Goal: Task Accomplishment & Management: Use online tool/utility

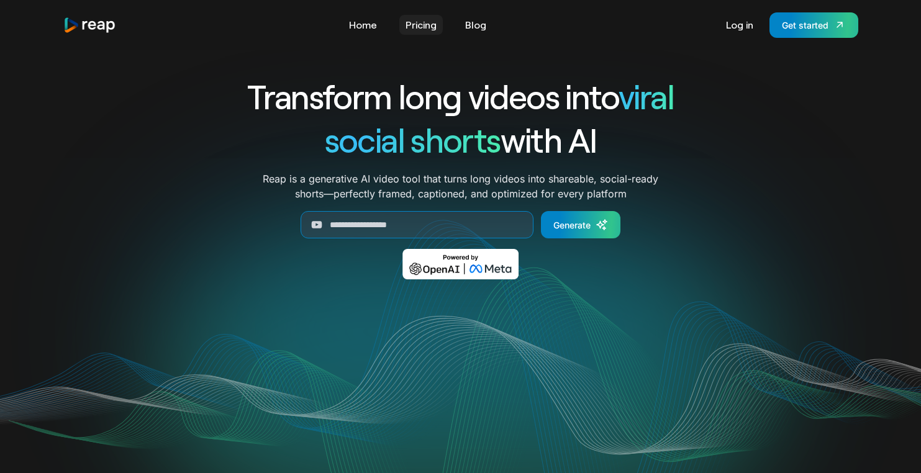
click at [421, 25] on link "Pricing" at bounding box center [420, 25] width 43 height 20
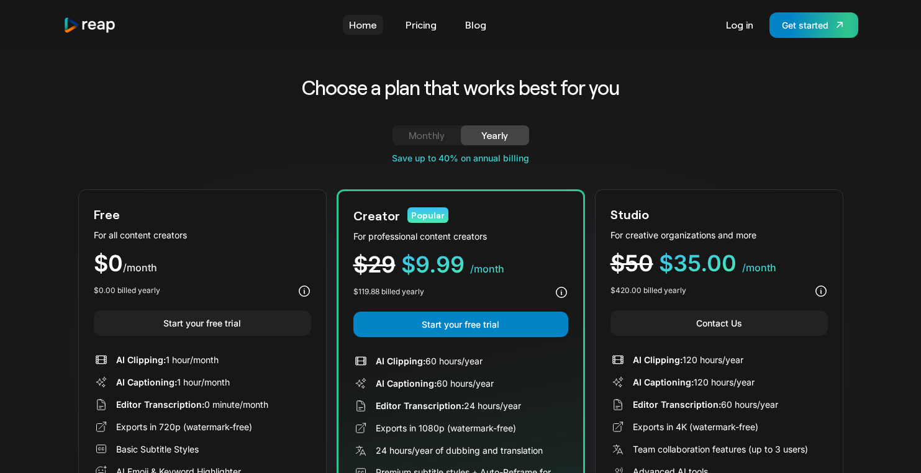
click at [362, 25] on link "Home" at bounding box center [363, 25] width 40 height 20
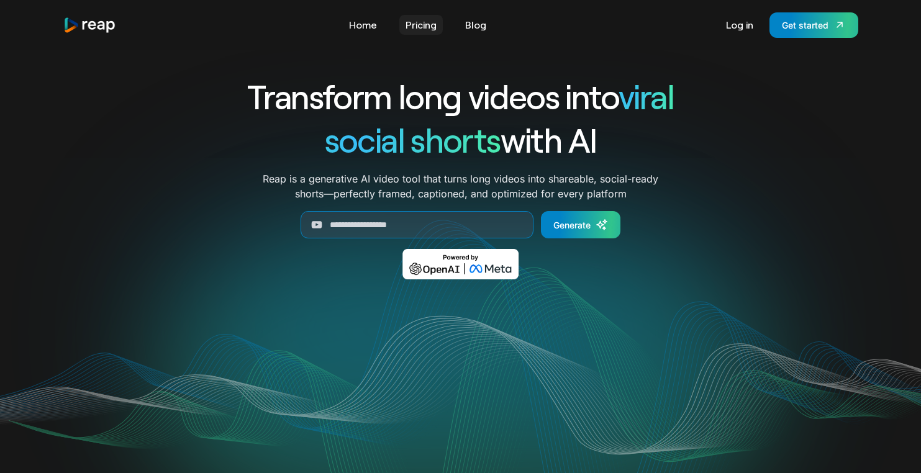
click at [419, 26] on link "Pricing" at bounding box center [420, 25] width 43 height 20
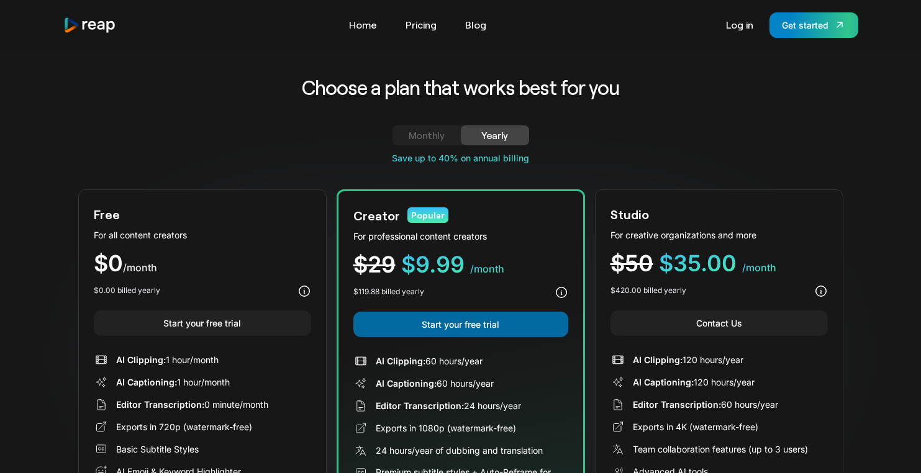
click at [478, 332] on link "Start your free trial" at bounding box center [461, 324] width 215 height 25
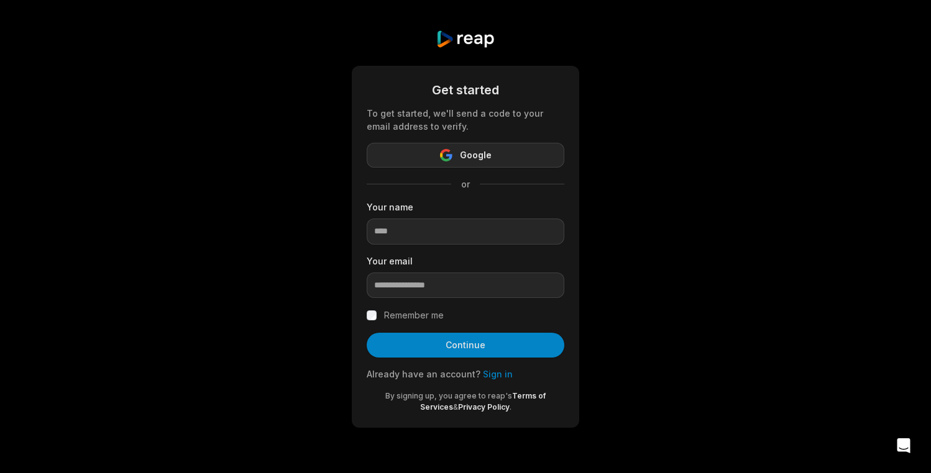
click at [445, 162] on button "Google" at bounding box center [466, 155] width 198 height 25
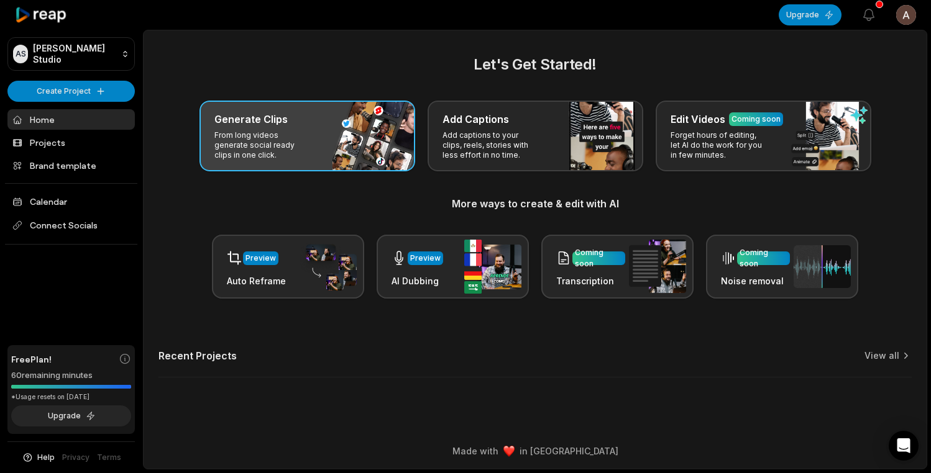
click at [279, 154] on p "From long videos generate social ready clips in one click." at bounding box center [262, 145] width 96 height 30
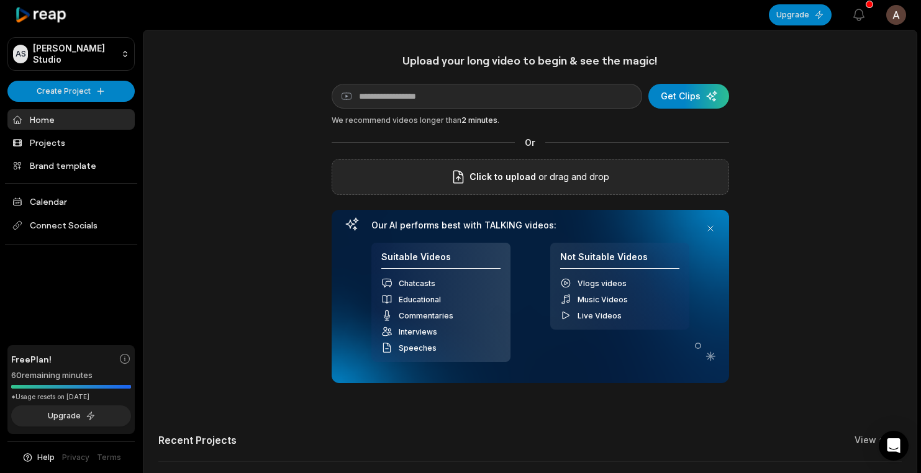
click at [516, 183] on span "Click to upload" at bounding box center [503, 177] width 66 height 15
click at [0, 0] on input "Click to upload" at bounding box center [0, 0] width 0 height 0
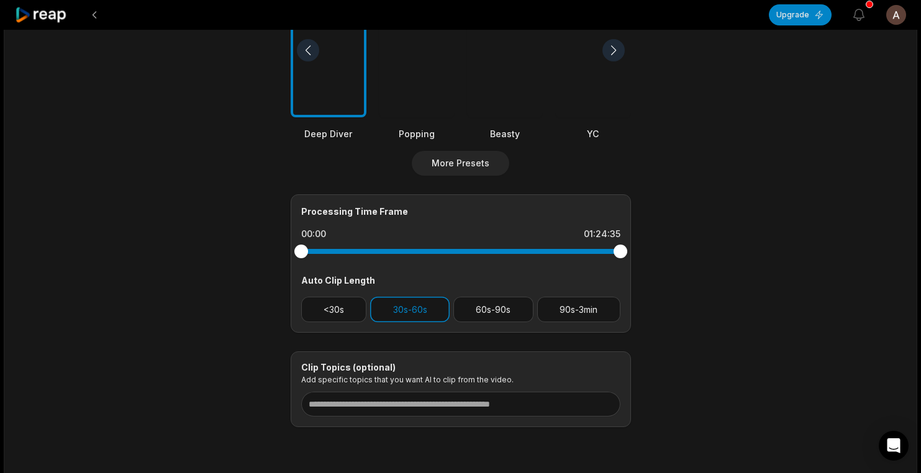
scroll to position [399, 0]
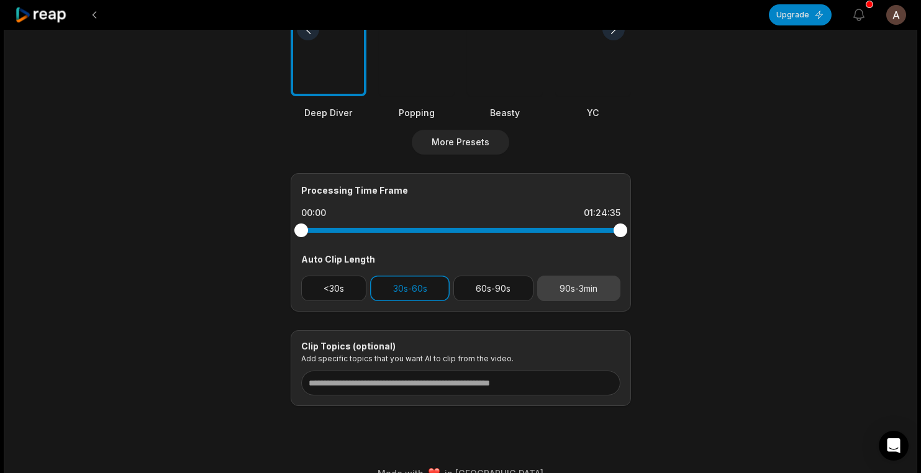
click at [569, 291] on button "90s-3min" at bounding box center [578, 288] width 83 height 25
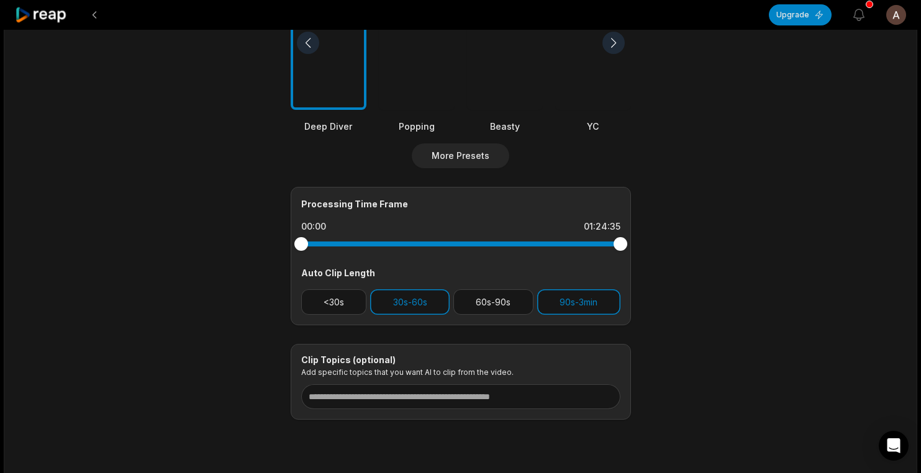
scroll to position [385, 0]
drag, startPoint x: 301, startPoint y: 244, endPoint x: 341, endPoint y: 245, distance: 39.8
click at [341, 245] on div at bounding box center [341, 245] width 14 height 14
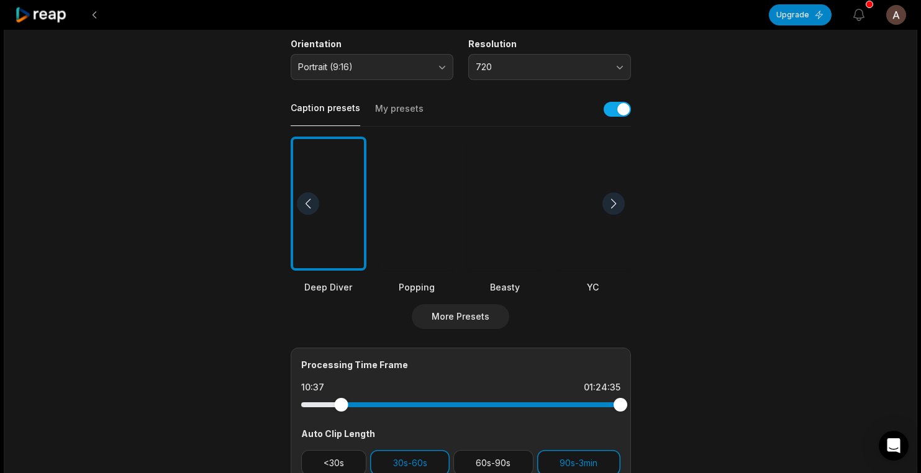
scroll to position [219, 0]
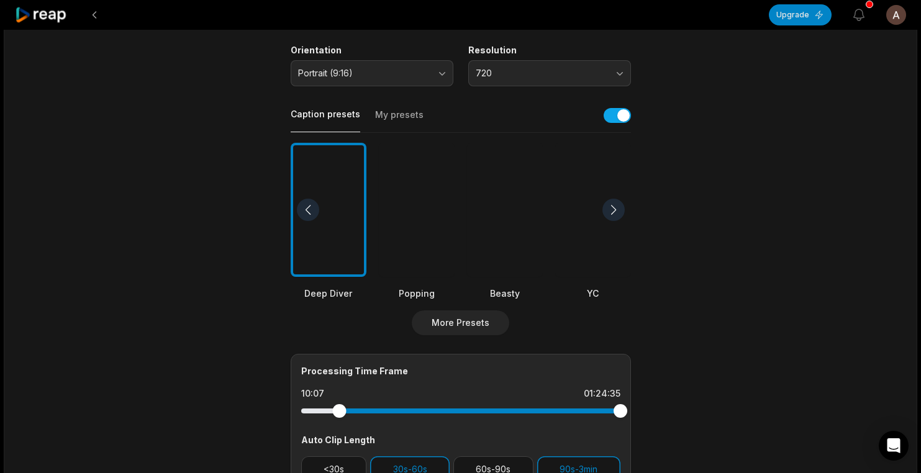
drag, startPoint x: 339, startPoint y: 414, endPoint x: 214, endPoint y: 404, distance: 125.8
click at [214, 404] on main "01:24:35 Loom Cropping - 13 August 2025.mp4 Get Clips Select Video Genre Talkin…" at bounding box center [460, 209] width 601 height 755
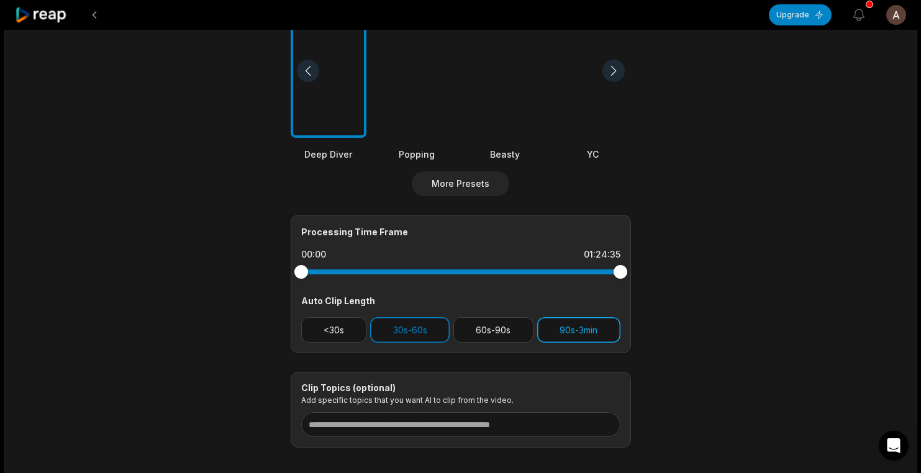
scroll to position [357, 0]
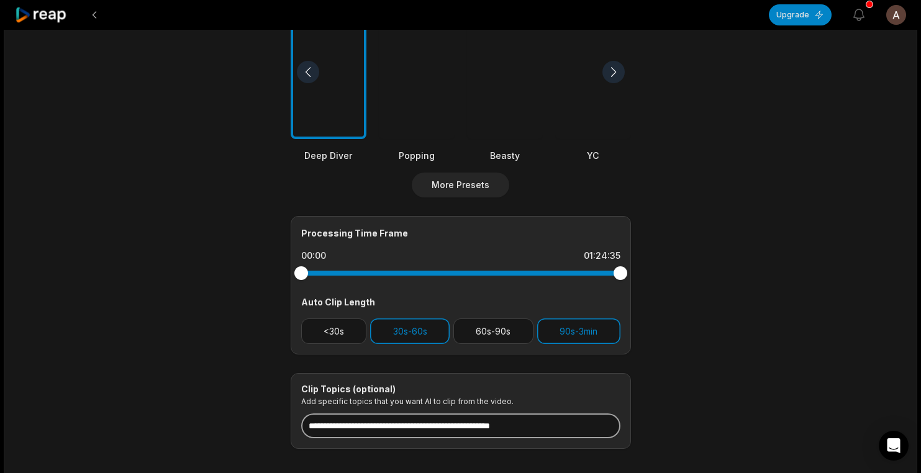
click at [485, 424] on input at bounding box center [460, 426] width 319 height 25
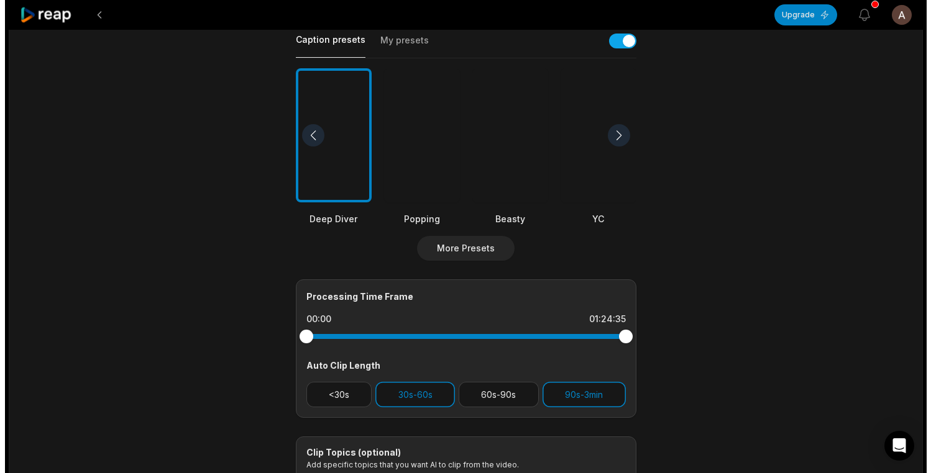
scroll to position [0, 0]
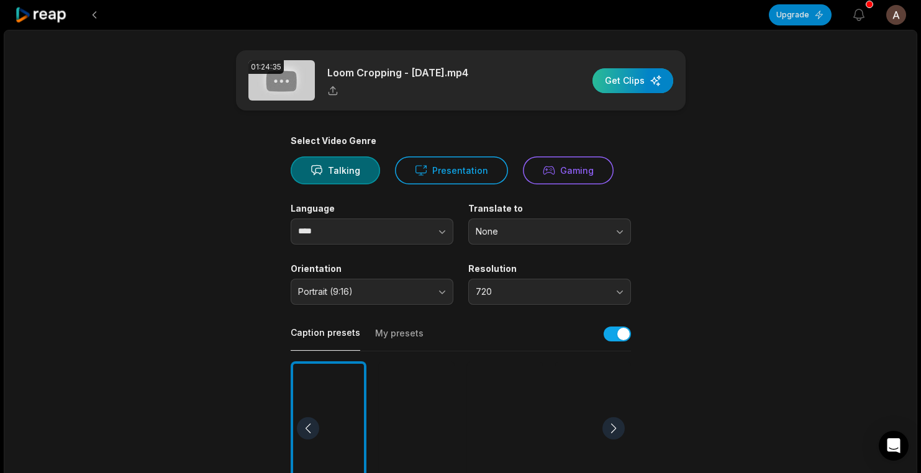
click at [623, 80] on div "button" at bounding box center [633, 80] width 81 height 25
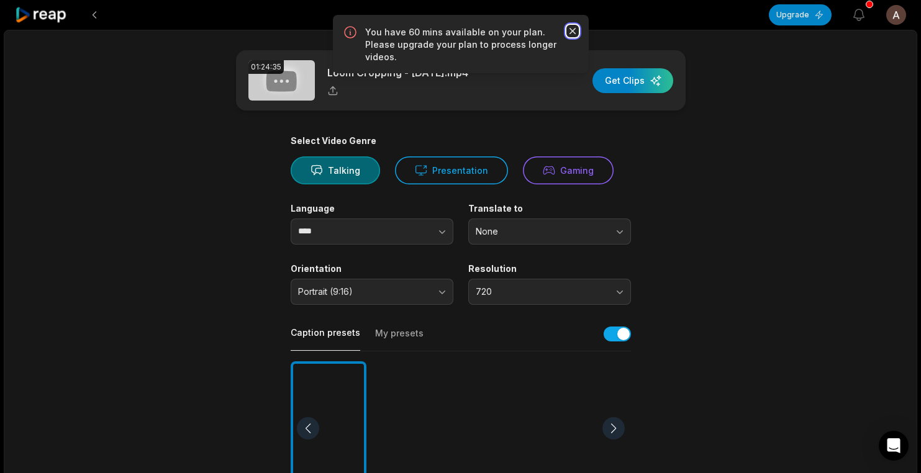
click at [569, 26] on icon "button" at bounding box center [573, 31] width 12 height 12
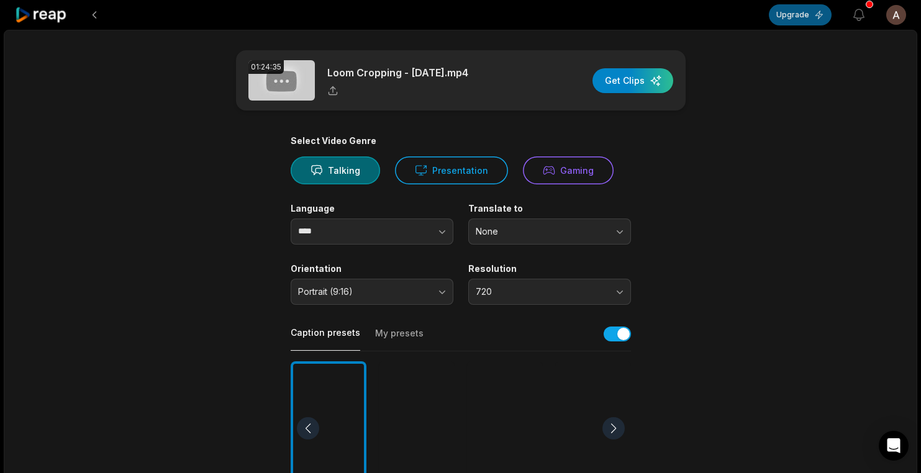
click at [811, 19] on button "Upgrade" at bounding box center [800, 14] width 63 height 21
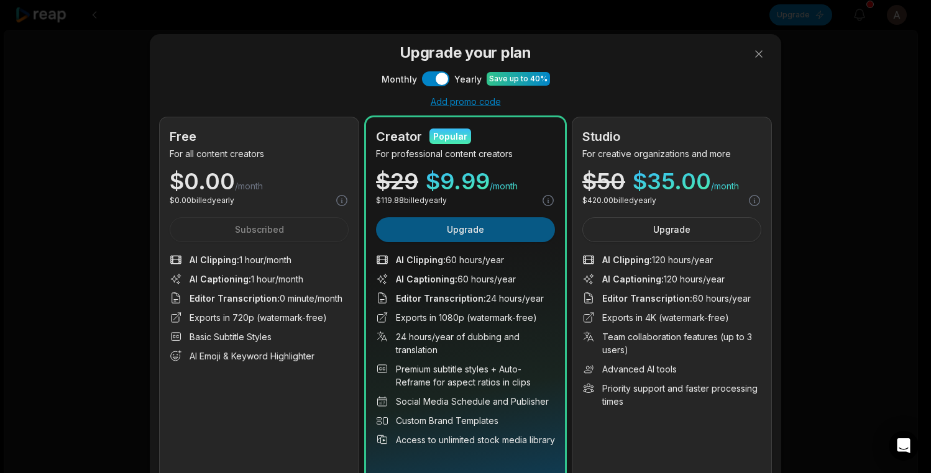
click at [478, 230] on button "Upgrade" at bounding box center [465, 229] width 179 height 25
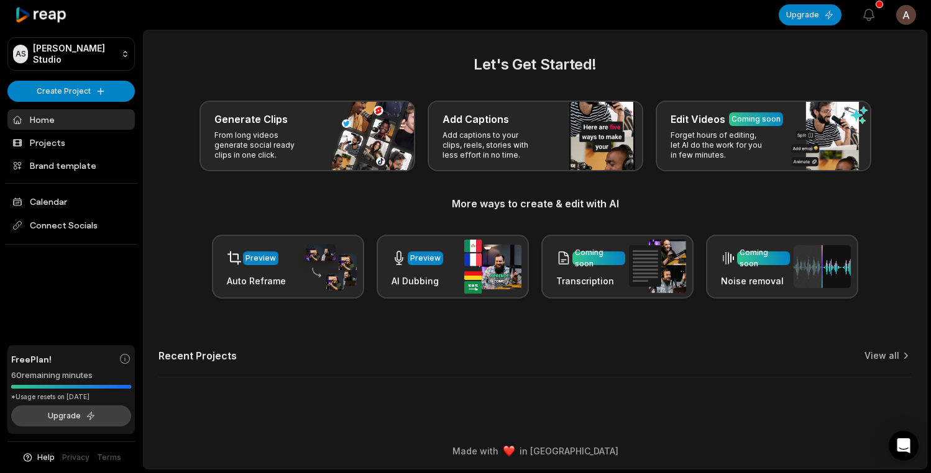
click at [80, 424] on button "Upgrade" at bounding box center [71, 416] width 120 height 21
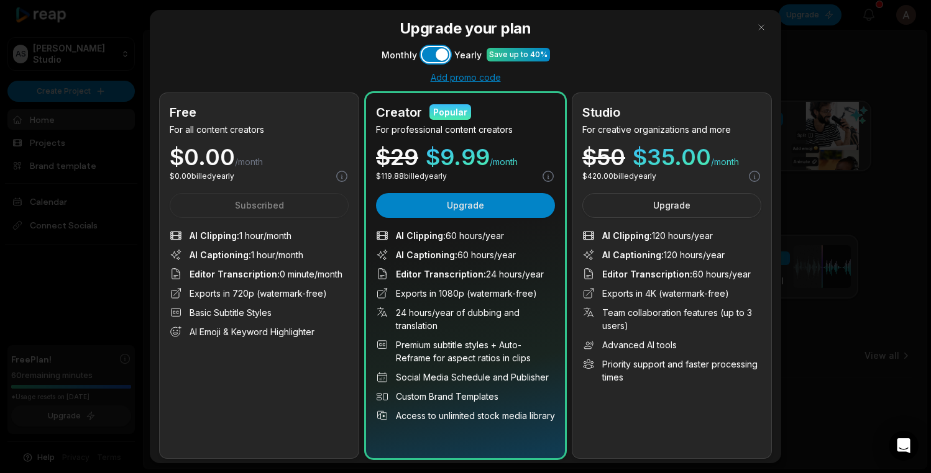
click at [429, 53] on button "Use setting" at bounding box center [435, 54] width 27 height 15
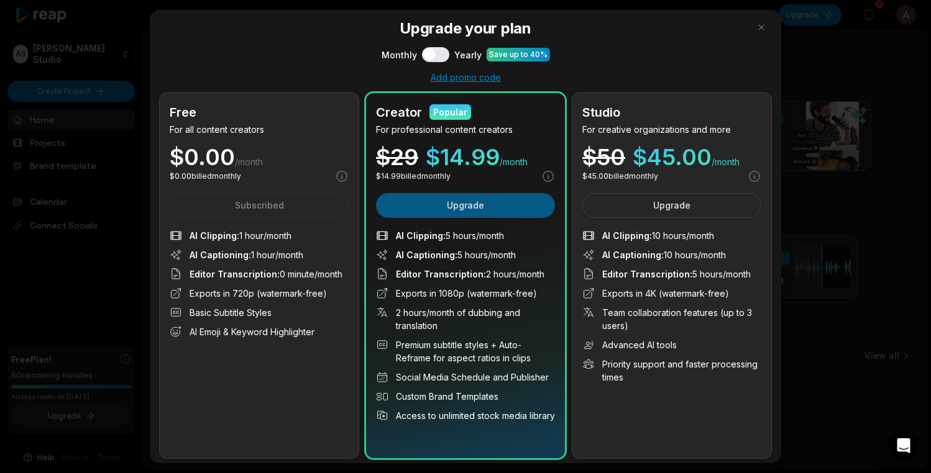
click at [460, 202] on button "Upgrade" at bounding box center [465, 205] width 179 height 25
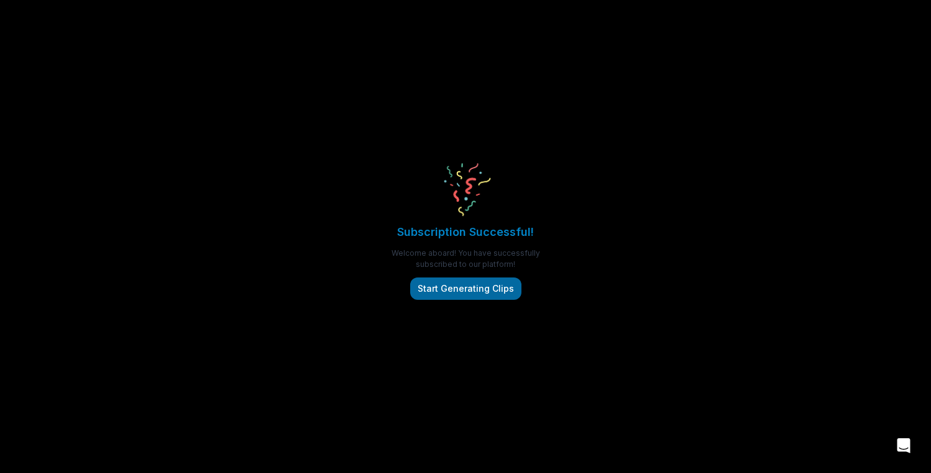
click at [479, 287] on button "Start Generating Clips" at bounding box center [465, 289] width 111 height 22
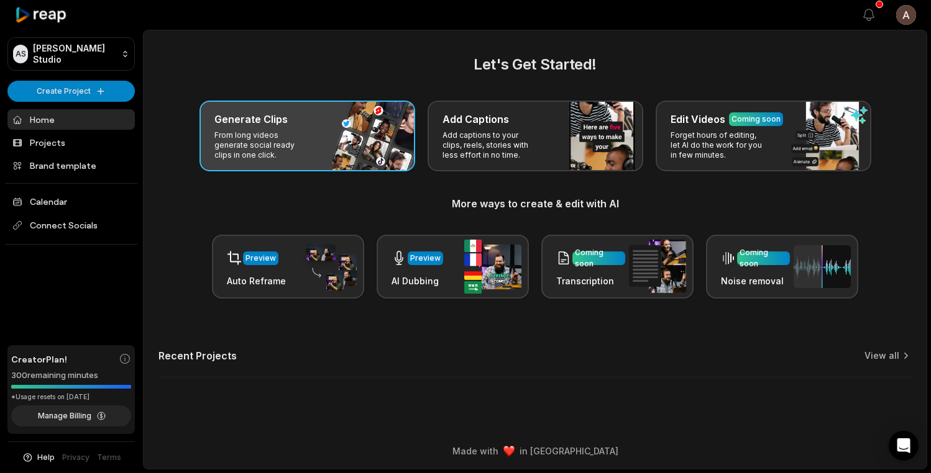
click at [260, 130] on p "From long videos generate social ready clips in one click." at bounding box center [262, 145] width 96 height 30
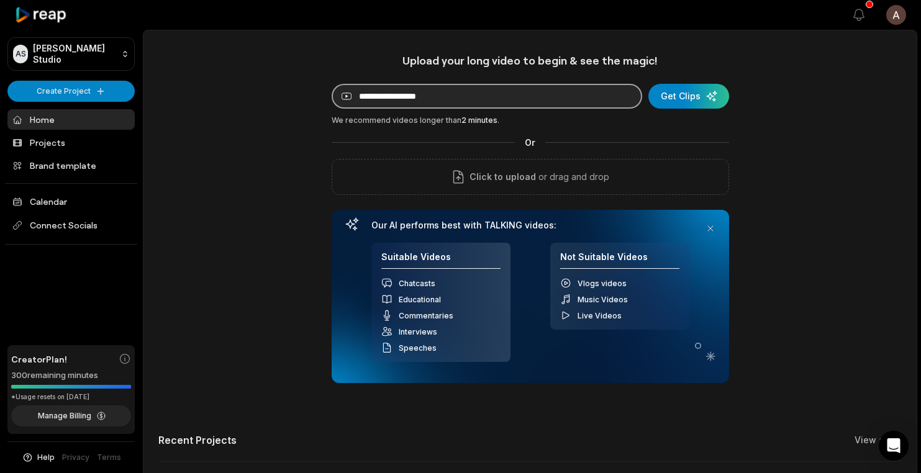
click at [439, 99] on input at bounding box center [487, 96] width 311 height 25
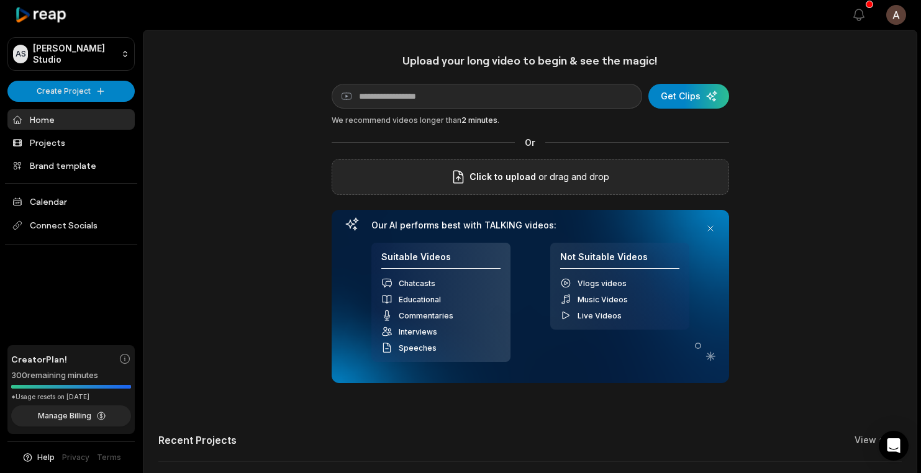
click at [548, 170] on p "or drag and drop" at bounding box center [572, 177] width 73 height 15
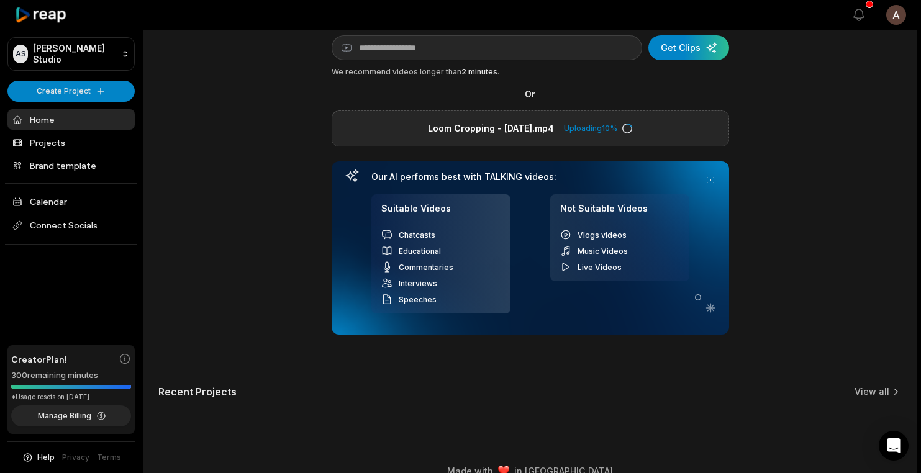
scroll to position [68, 0]
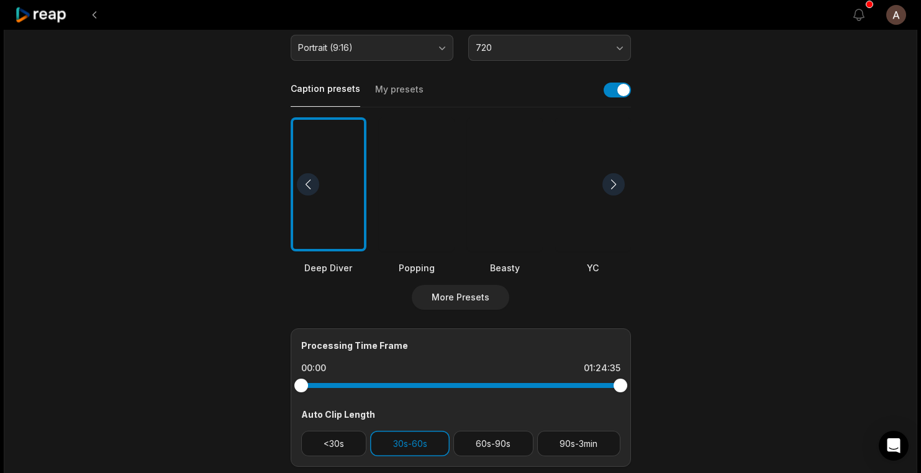
scroll to position [246, 0]
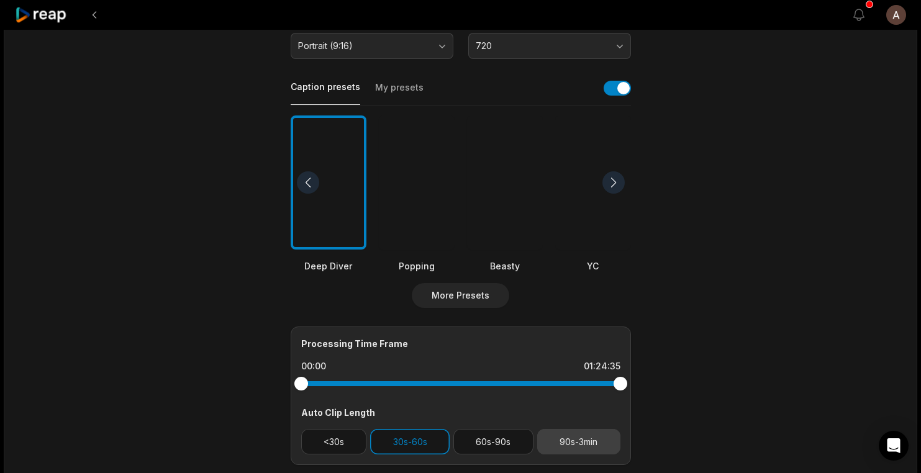
click at [597, 439] on button "90s-3min" at bounding box center [578, 441] width 83 height 25
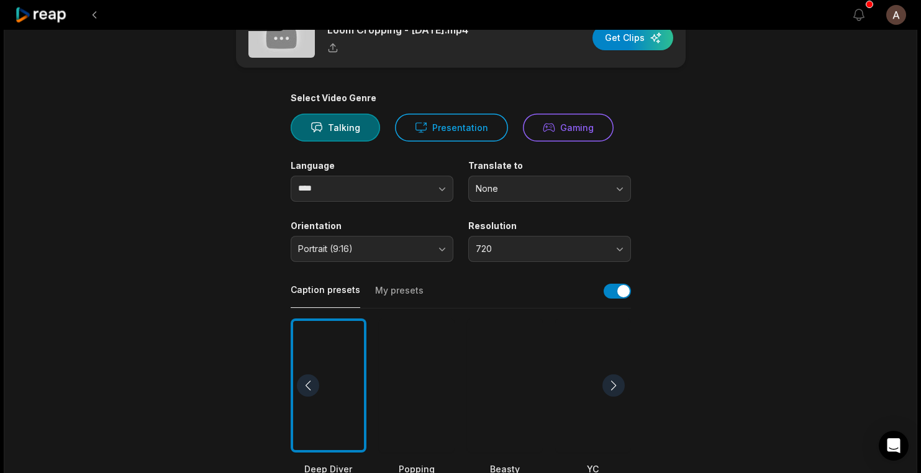
scroll to position [0, 0]
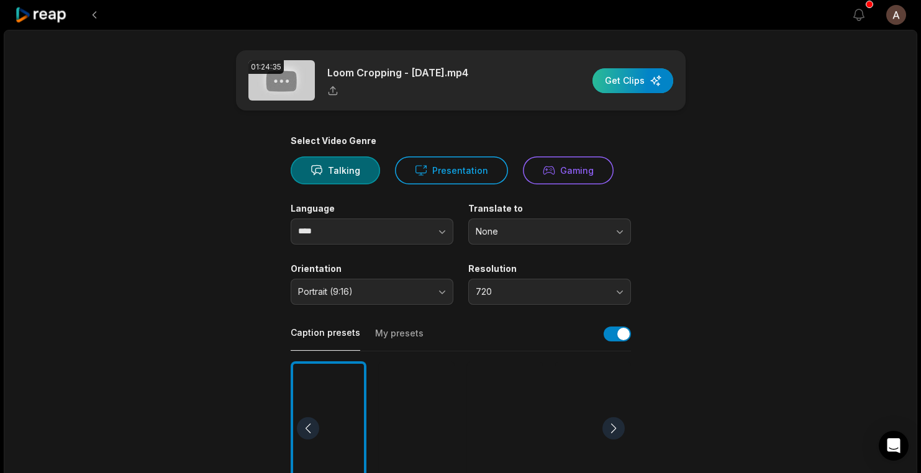
click at [627, 82] on div "button" at bounding box center [633, 80] width 81 height 25
